Goal: Information Seeking & Learning: Understand process/instructions

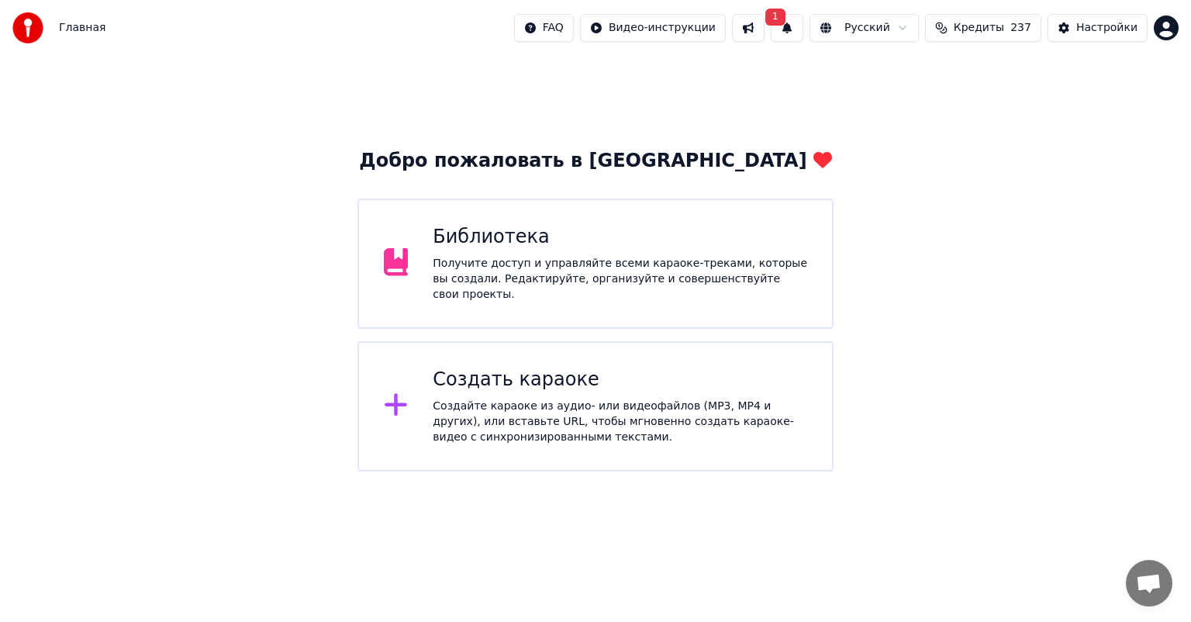
click at [1015, 25] on button "Кредиты 237" at bounding box center [983, 28] width 116 height 28
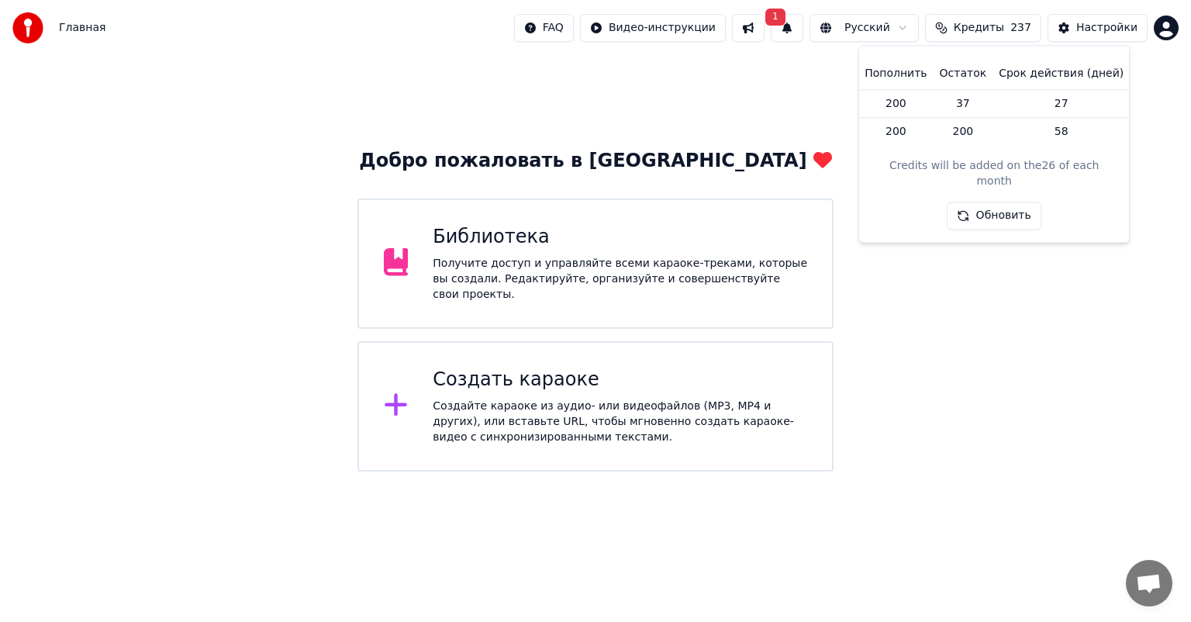
click at [1010, 202] on button "Обновить" at bounding box center [994, 216] width 94 height 28
click at [1165, 19] on html "Главная FAQ Видео-инструкции 1 Русский Кредиты 237 Настройки Добро пожаловать в…" at bounding box center [595, 235] width 1191 height 471
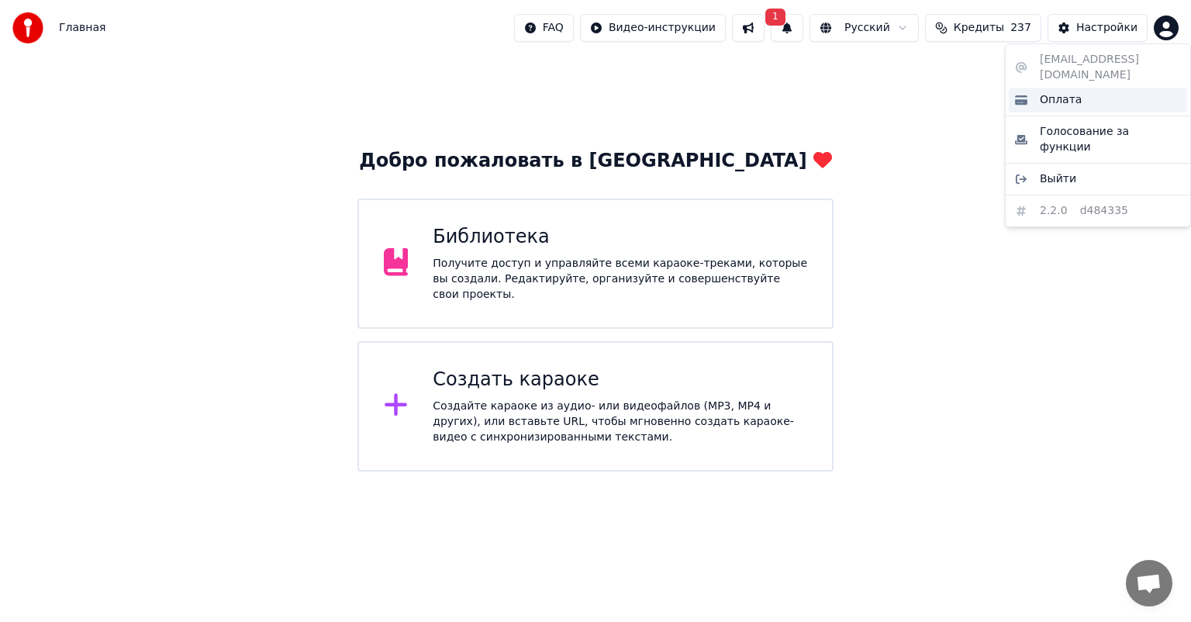
click at [1065, 92] on span "Оплата" at bounding box center [1061, 100] width 42 height 16
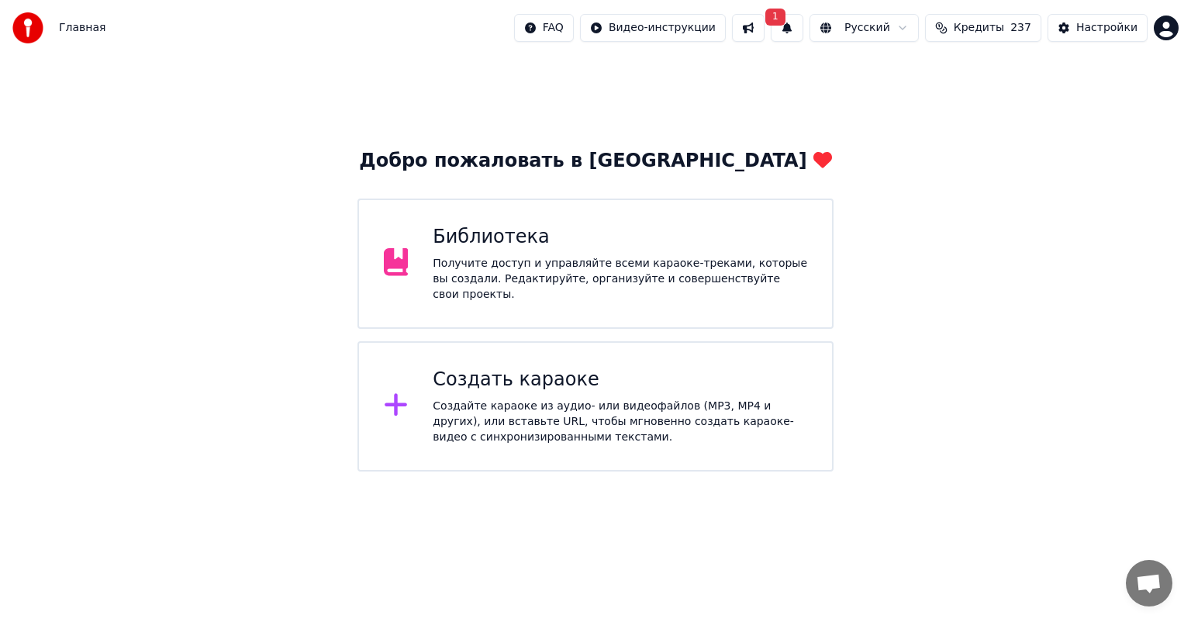
click at [1095, 29] on div "Настройки" at bounding box center [1106, 28] width 61 height 16
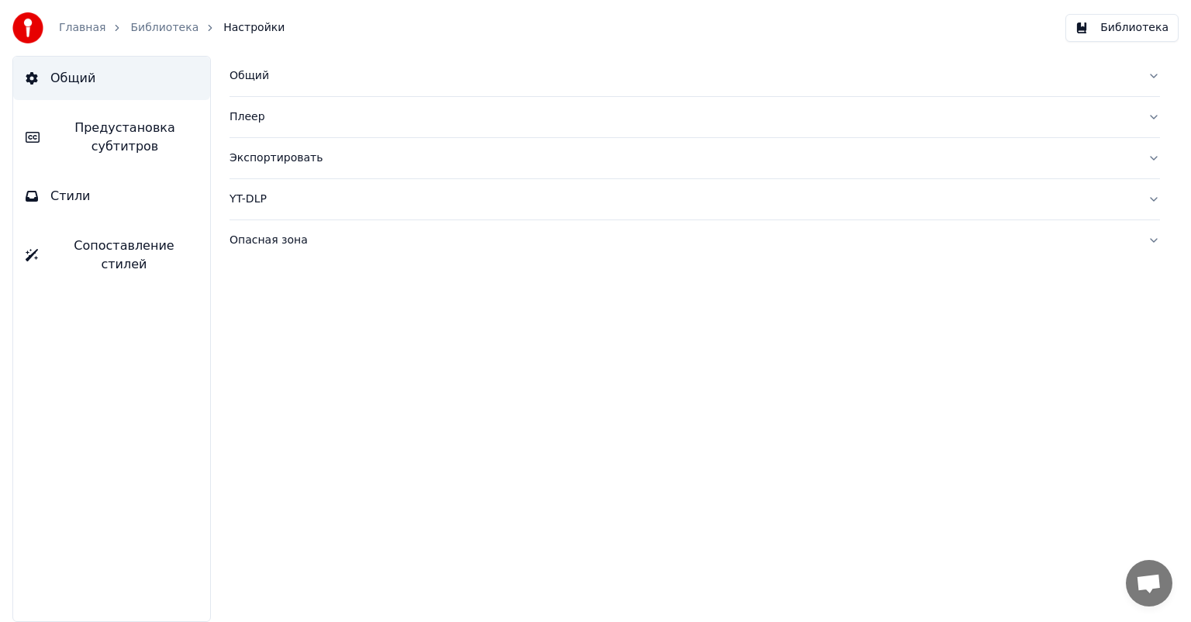
click at [65, 26] on link "Главная" at bounding box center [82, 28] width 47 height 16
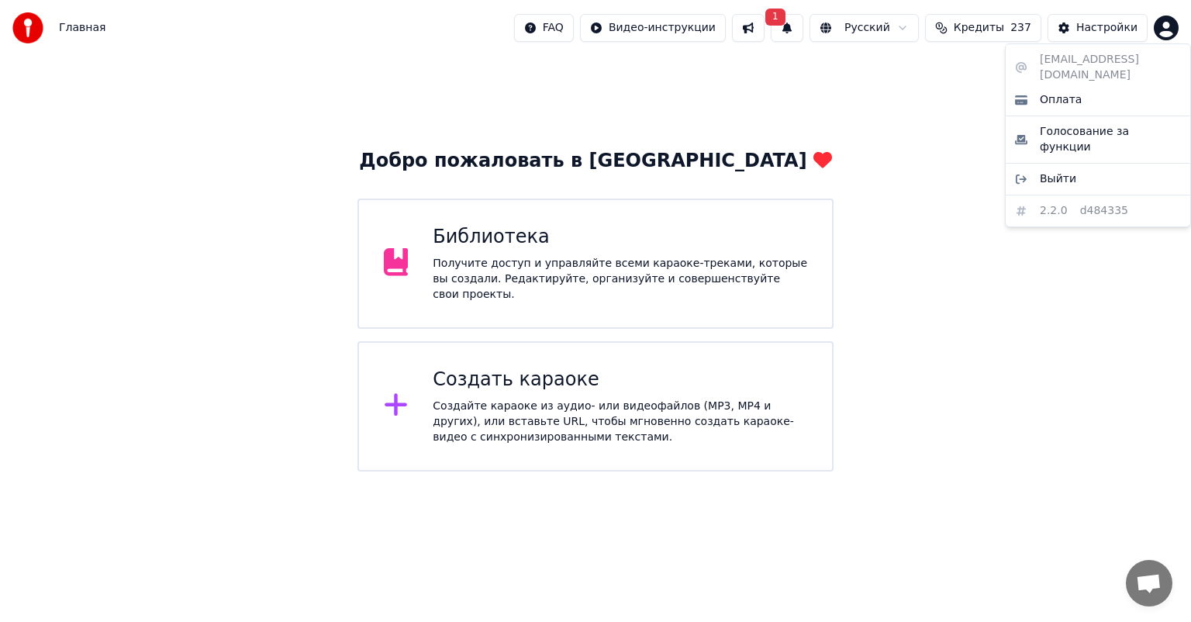
click at [1168, 28] on html "Главная FAQ Видео-инструкции 1 Русский Кредиты 237 Настройки Добро пожаловать в…" at bounding box center [595, 235] width 1191 height 471
click at [774, 29] on html "Главная FAQ Видео-инструкции 1 Русский Кредиты 237 Настройки Добро пожаловать в…" at bounding box center [595, 235] width 1191 height 471
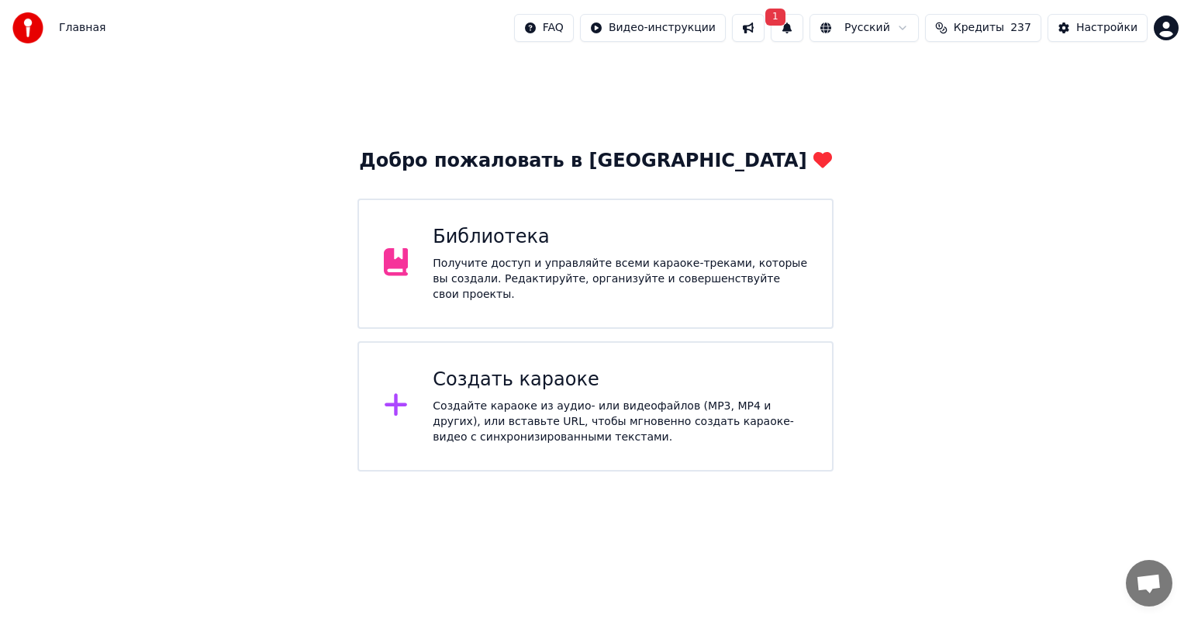
click at [803, 30] on button "1" at bounding box center [787, 28] width 33 height 28
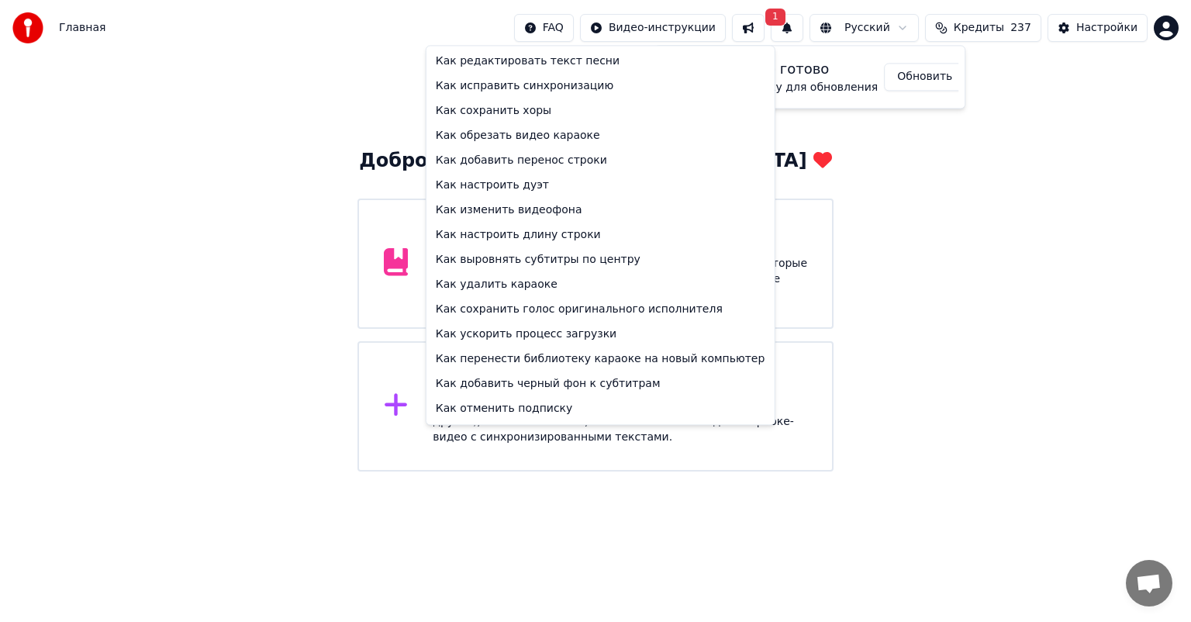
click at [591, 26] on html "Главная FAQ Видео-инструкции 1 Русский Кредиты 237 Настройки Добро пожаловать в…" at bounding box center [595, 235] width 1191 height 471
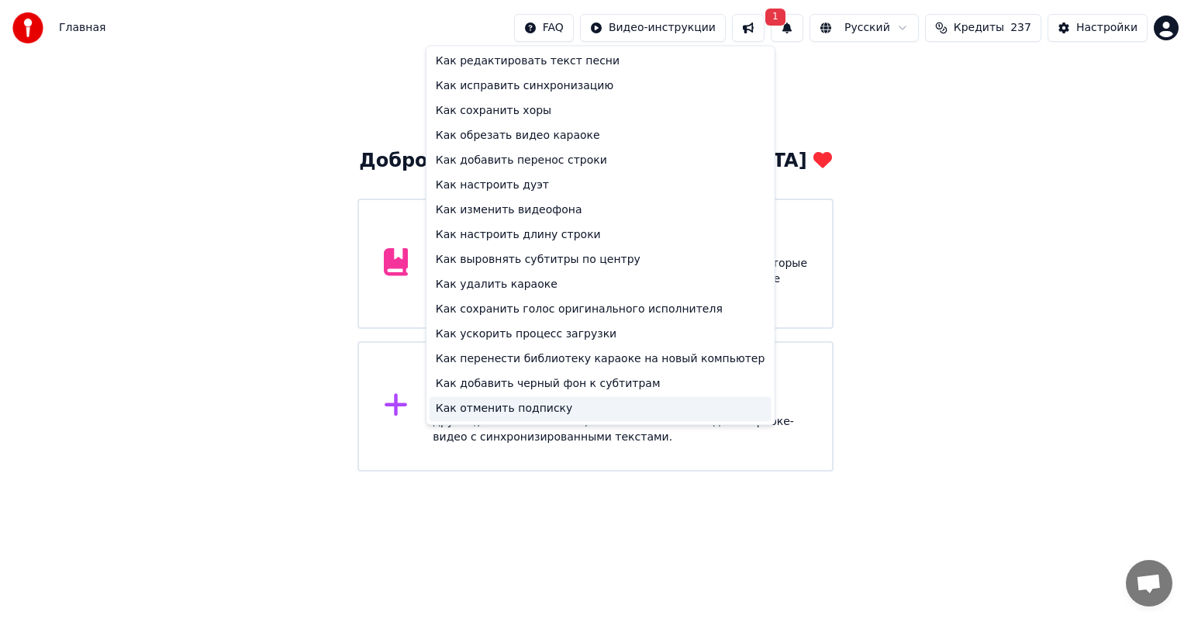
click at [512, 409] on div "Как отменить подписку" at bounding box center [600, 408] width 342 height 25
